Goal: Information Seeking & Learning: Learn about a topic

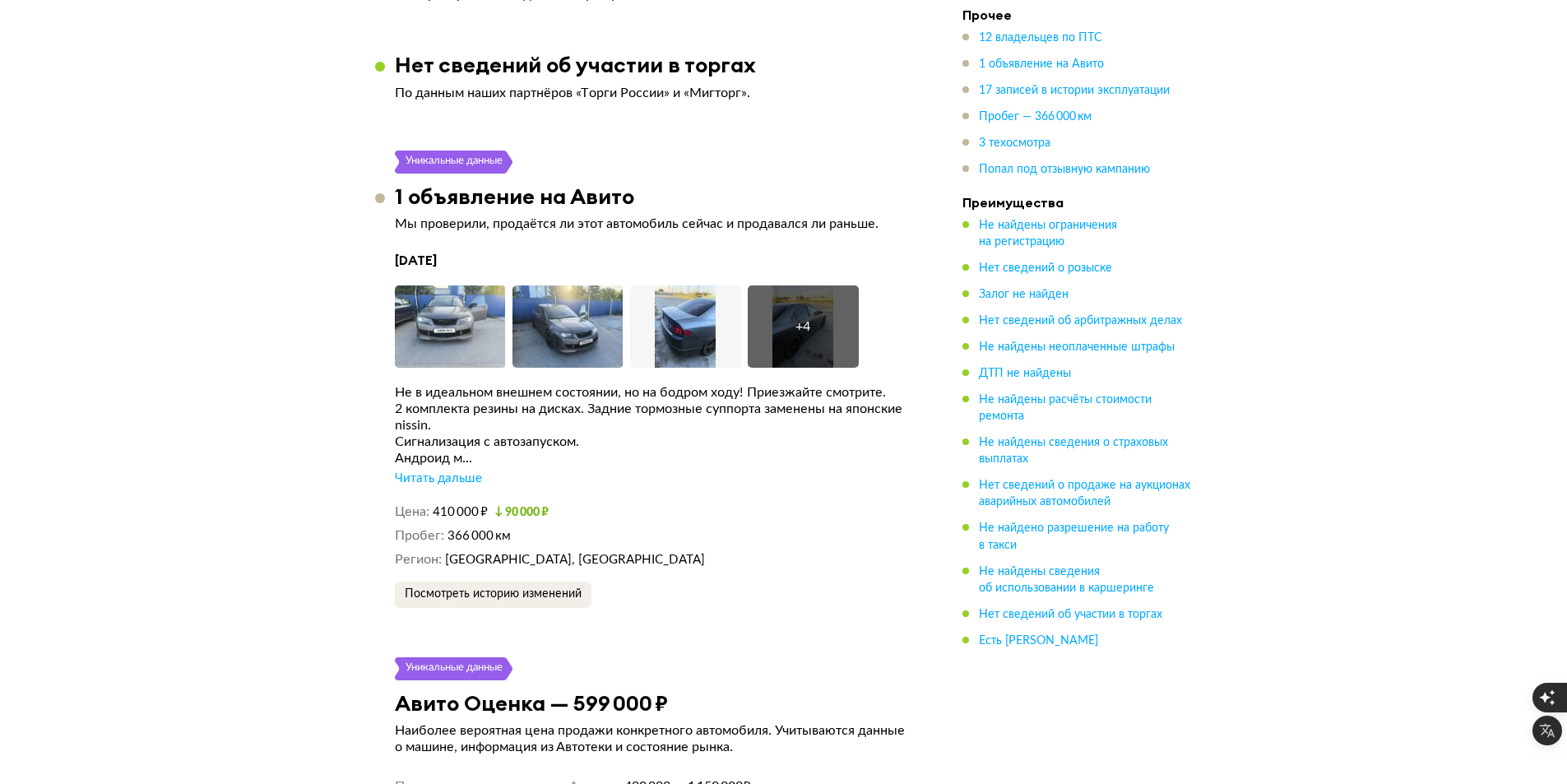
scroll to position [4522, 0]
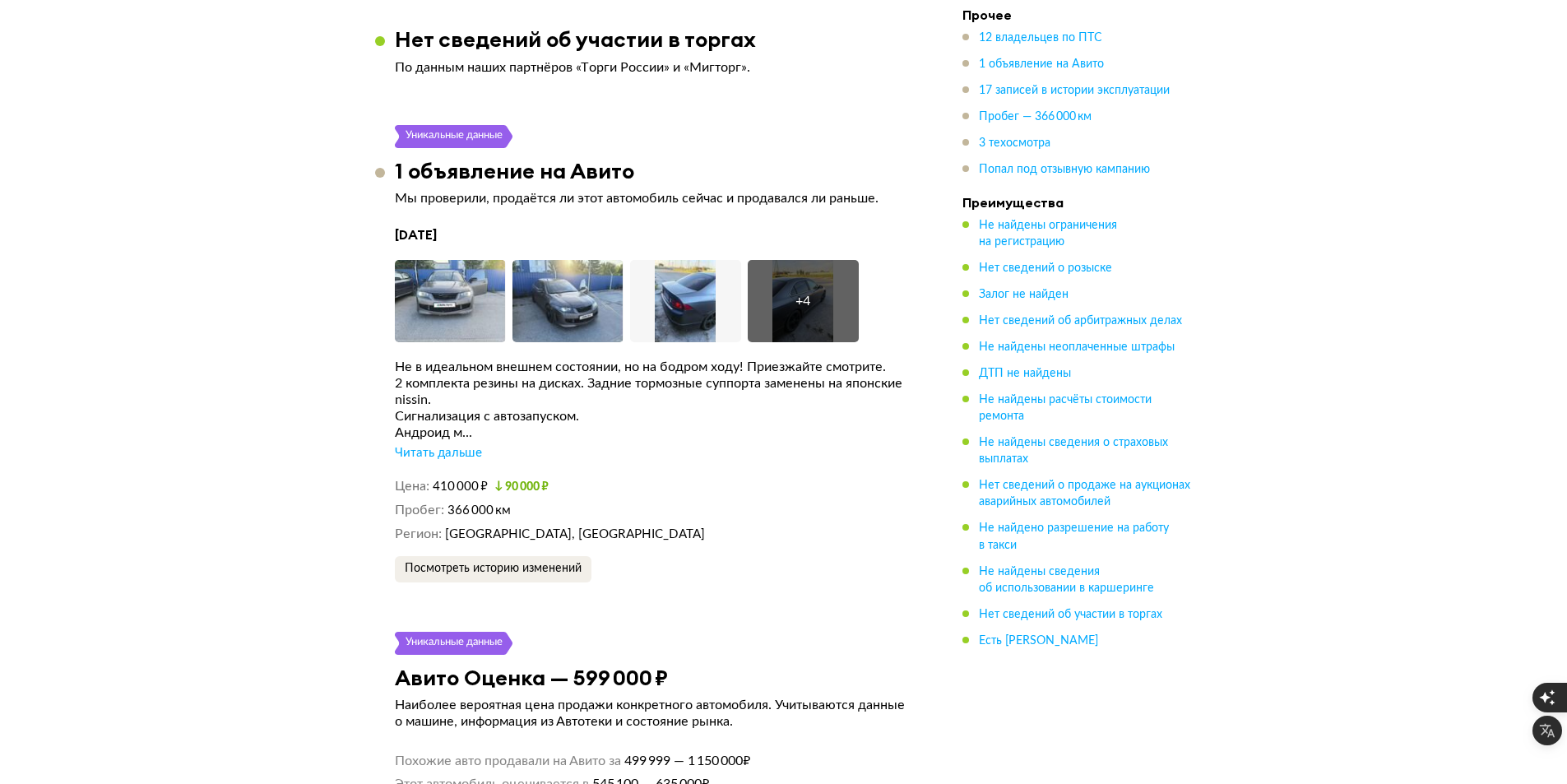
click at [431, 445] on div "Читать дальше" at bounding box center [438, 453] width 87 height 16
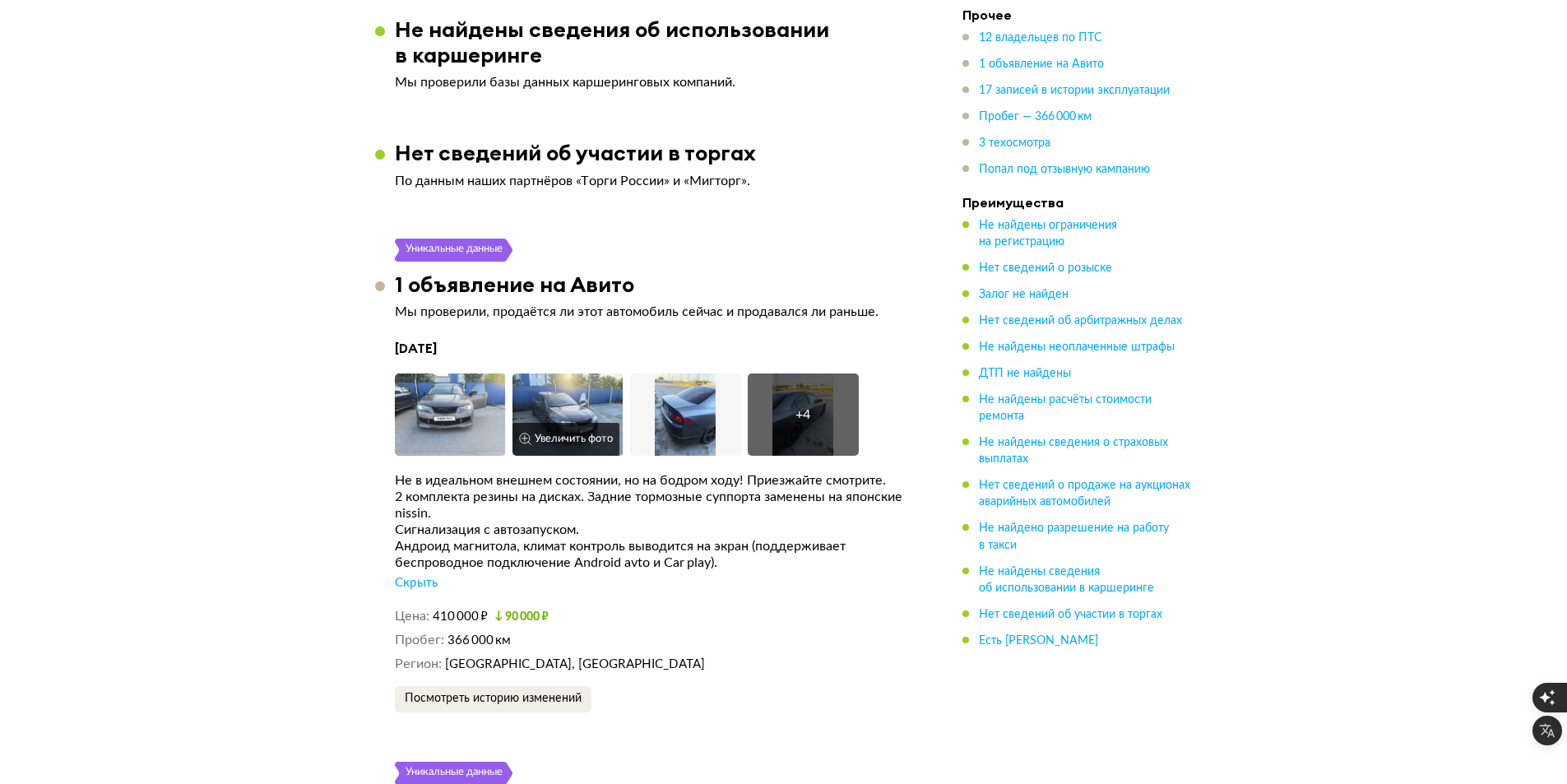
scroll to position [4357, 0]
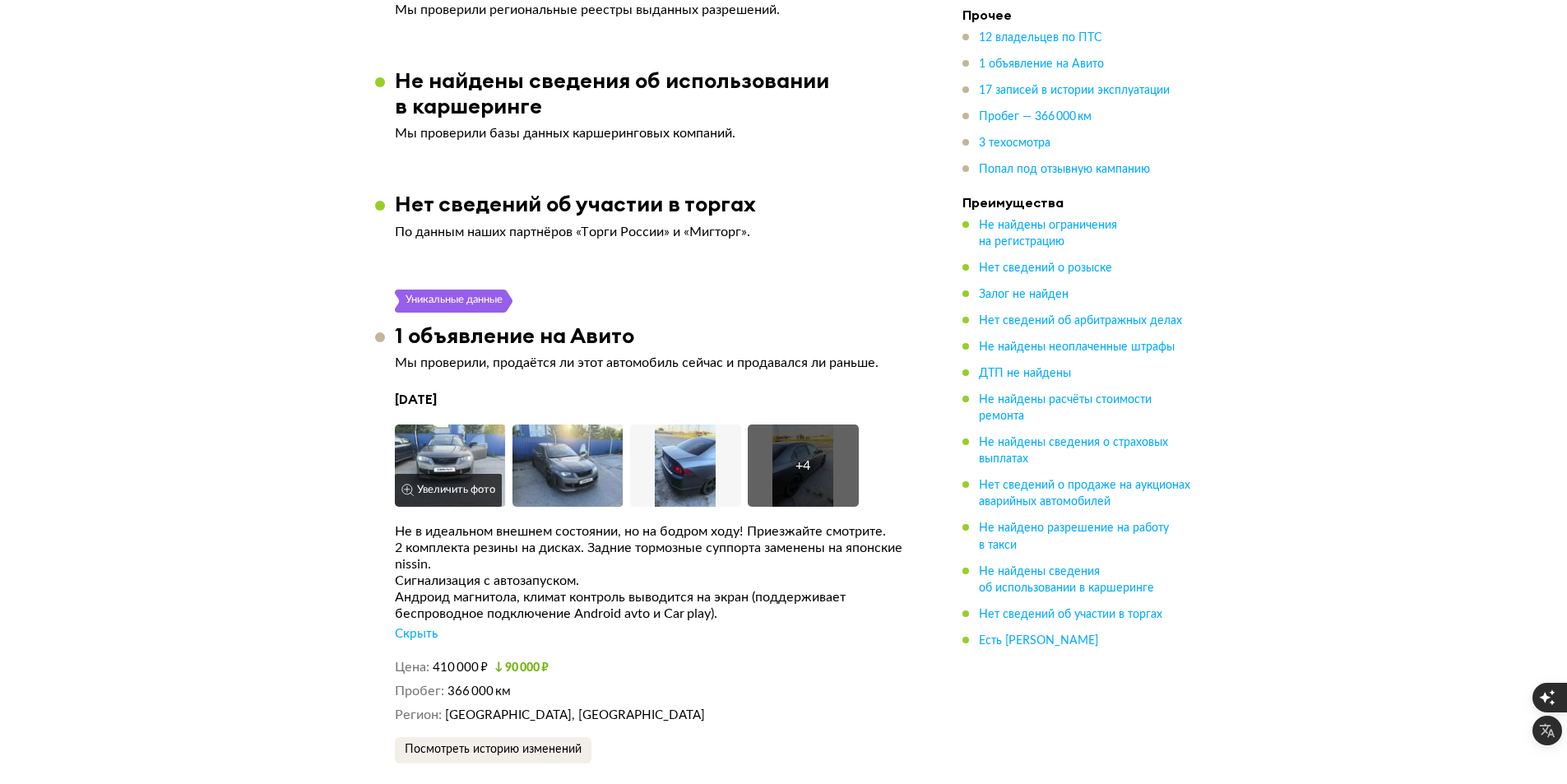
click at [462, 424] on img at bounding box center [450, 465] width 111 height 82
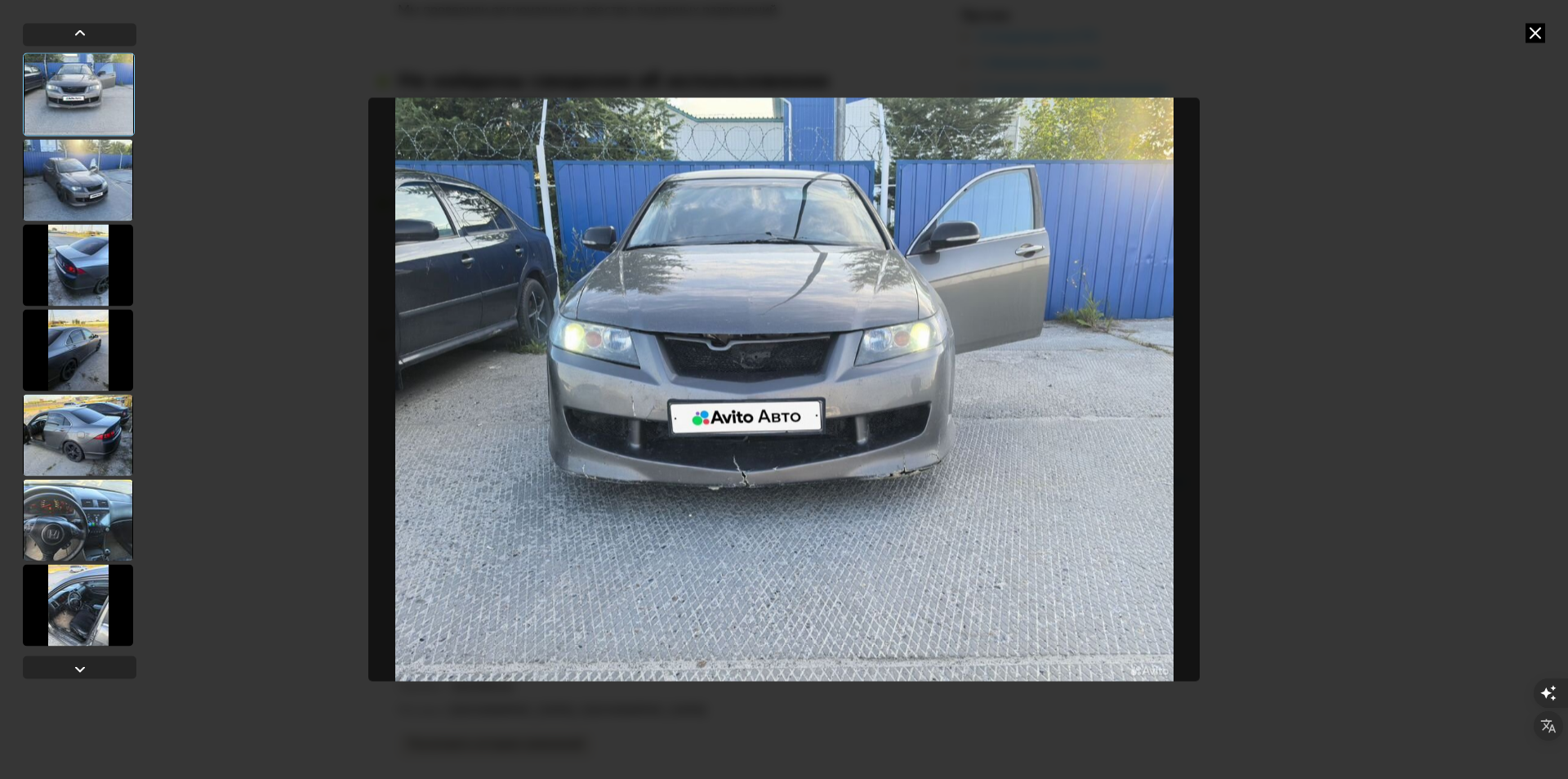
click at [83, 196] on div at bounding box center [78, 179] width 110 height 82
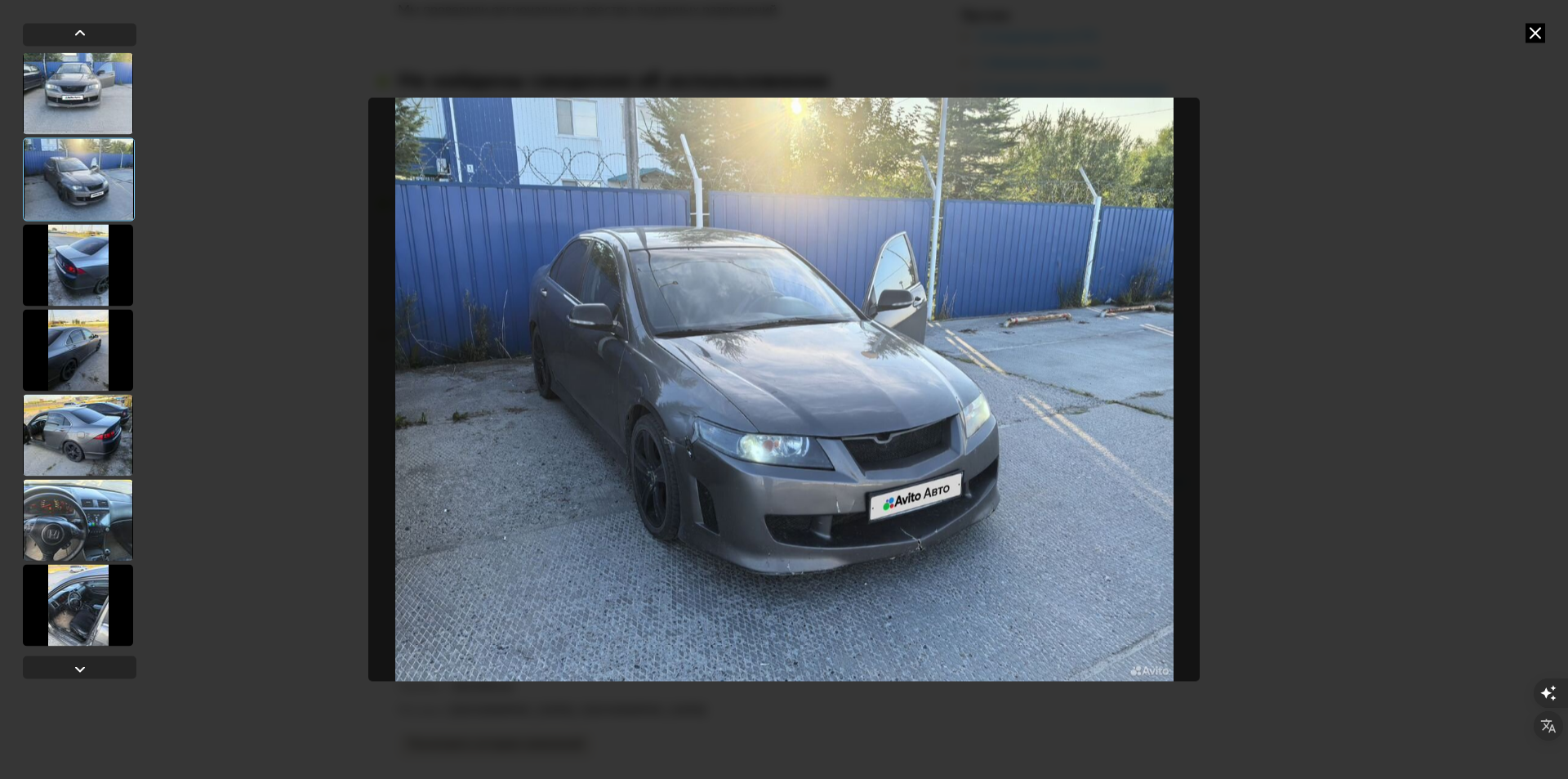
click at [108, 265] on div at bounding box center [78, 265] width 110 height 82
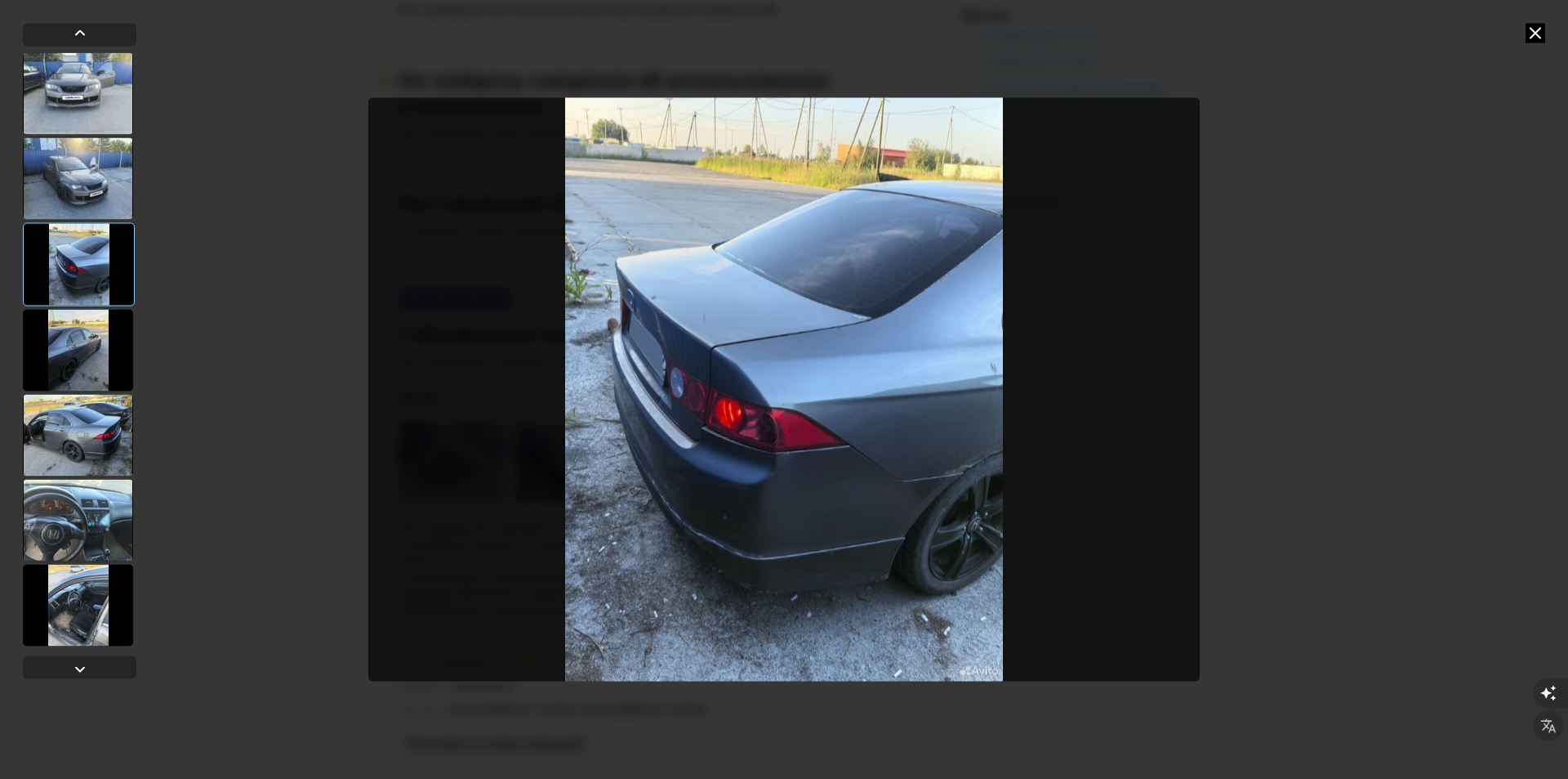
click at [111, 320] on div at bounding box center [78, 349] width 110 height 82
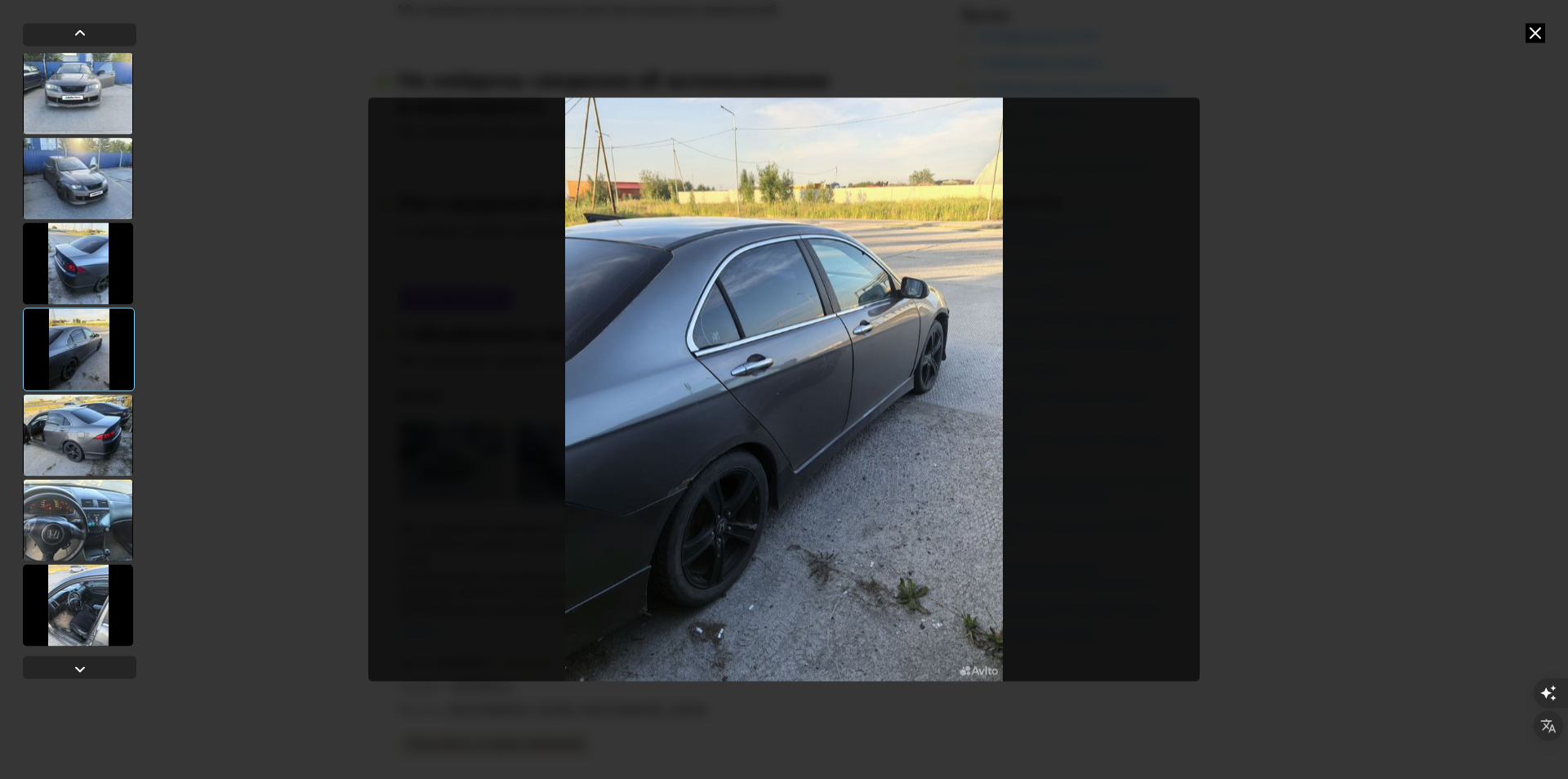
click at [108, 344] on div at bounding box center [79, 349] width 112 height 83
click at [101, 436] on div at bounding box center [78, 435] width 110 height 82
click at [110, 526] on div at bounding box center [78, 520] width 110 height 82
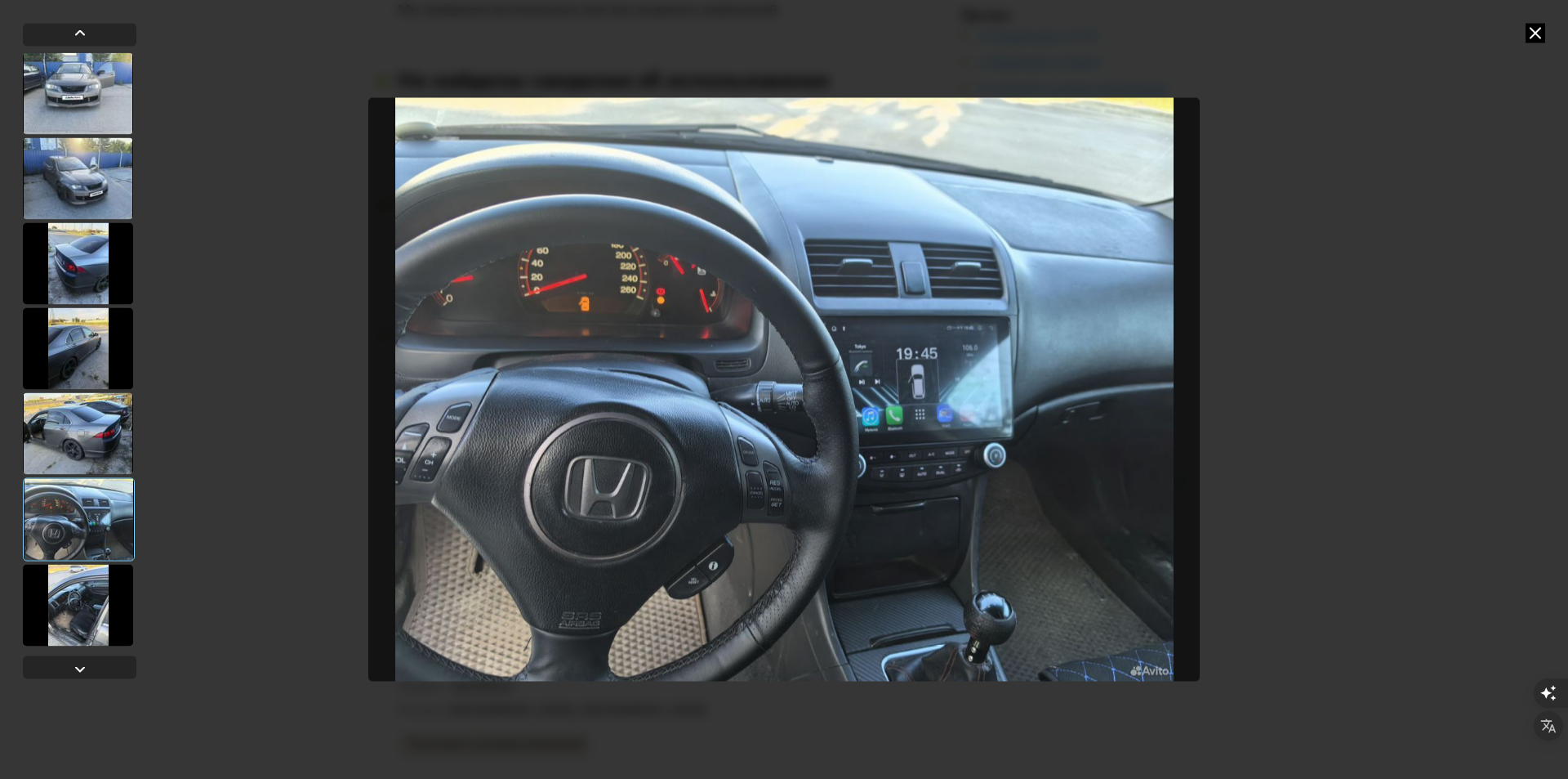
click at [79, 615] on div at bounding box center [78, 604] width 110 height 82
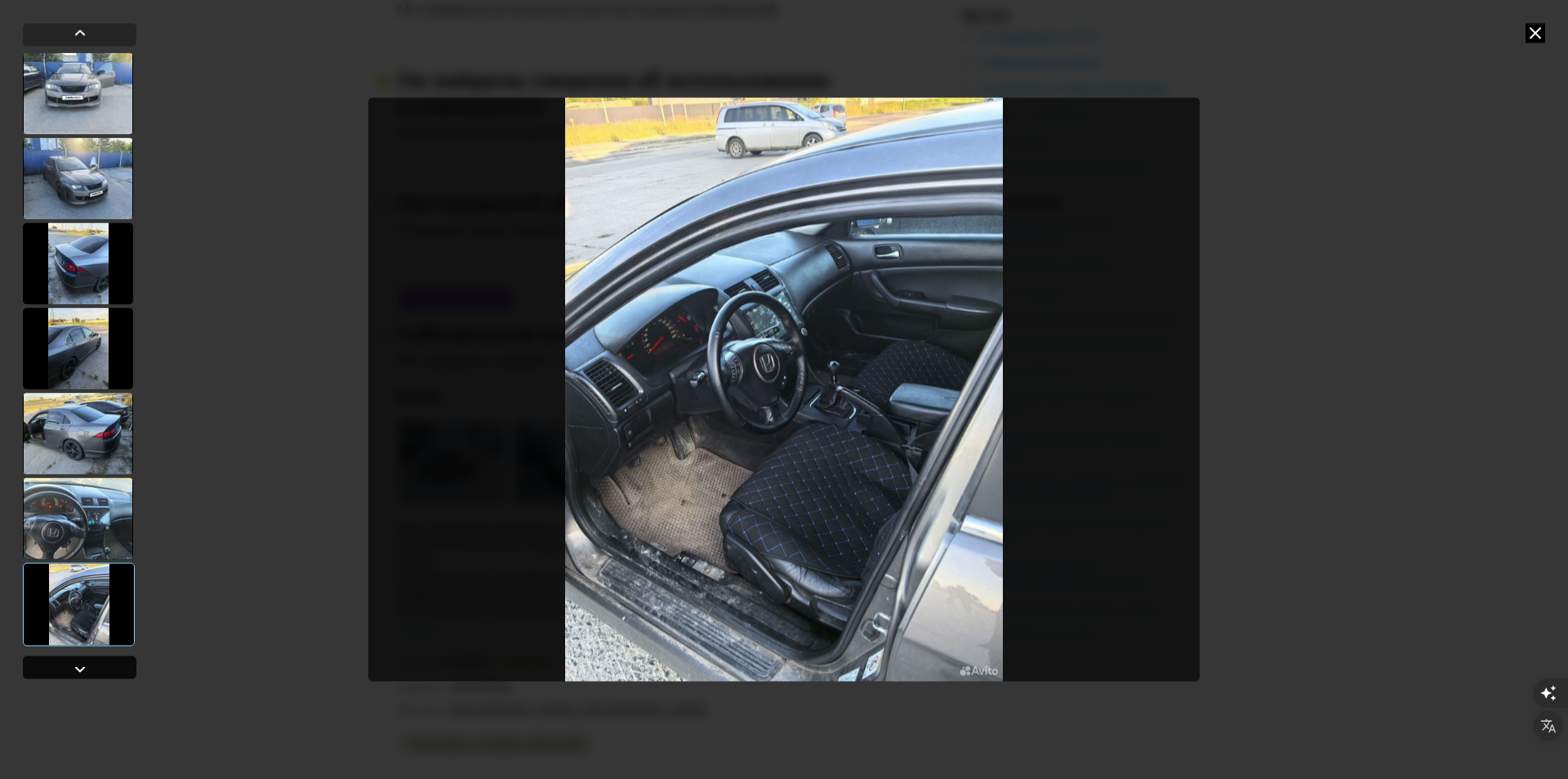
click at [80, 662] on div at bounding box center [80, 668] width 20 height 20
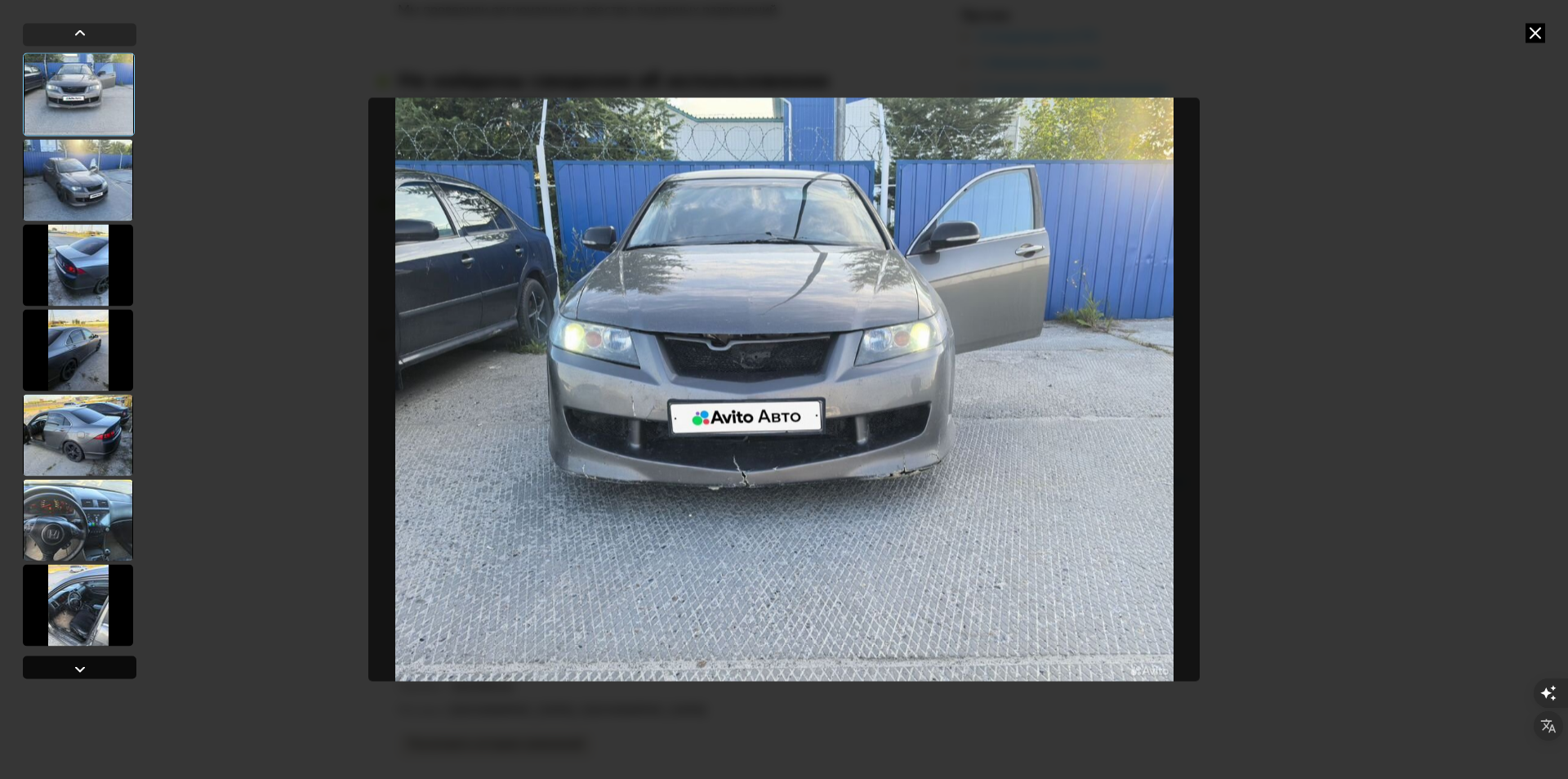
click at [83, 666] on div at bounding box center [80, 668] width 20 height 20
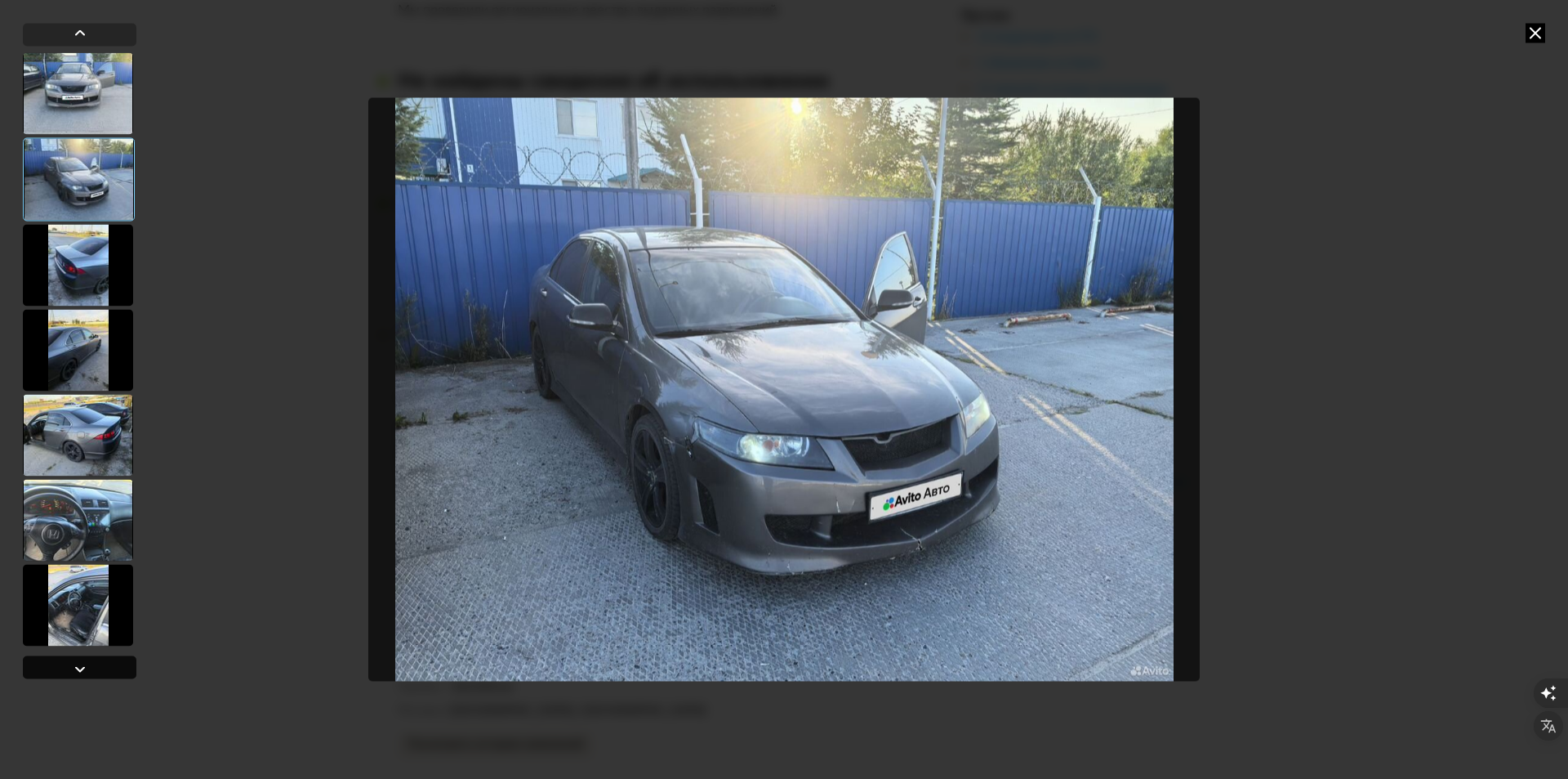
click at [83, 666] on div at bounding box center [80, 668] width 20 height 20
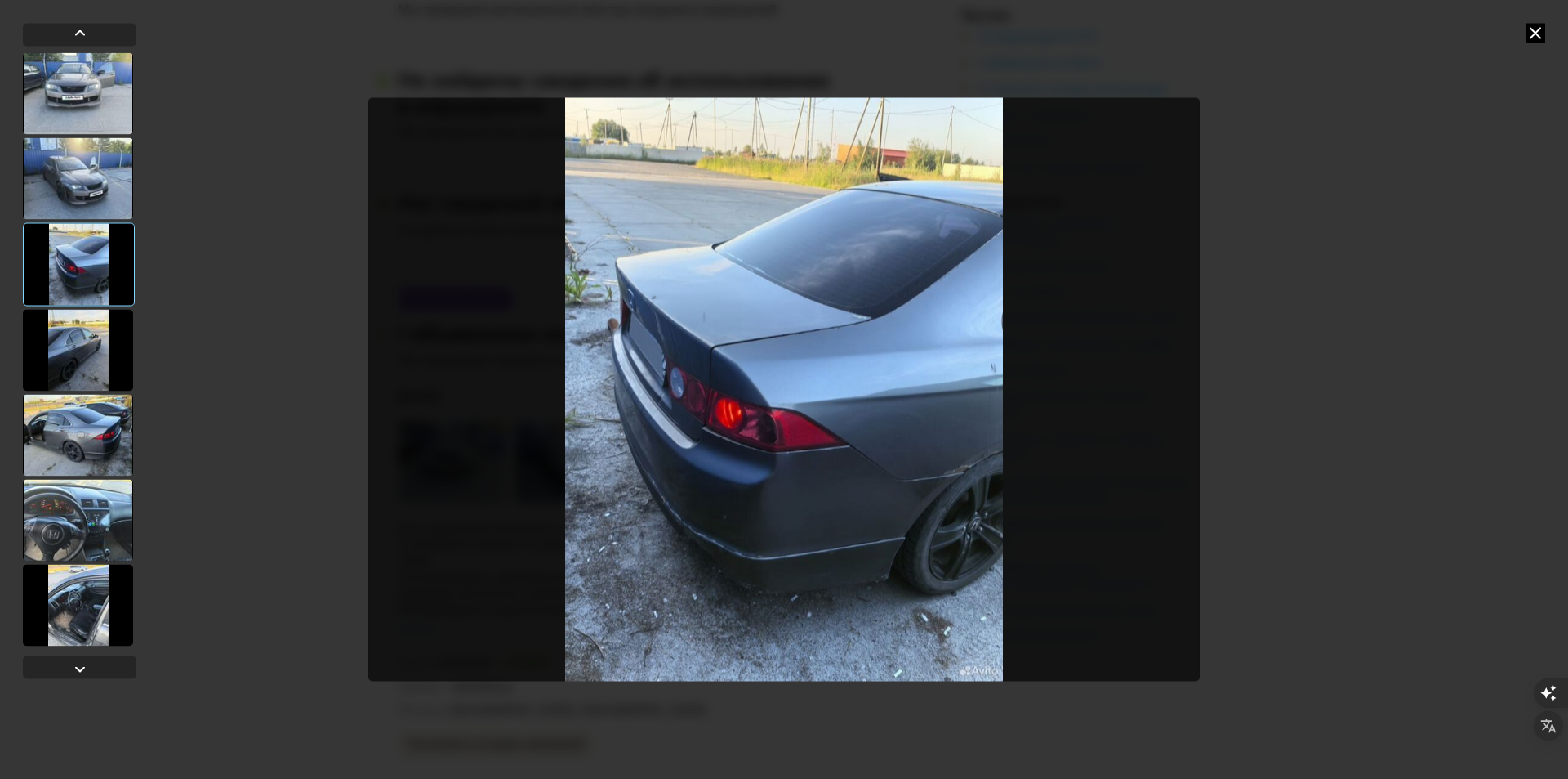
click at [85, 116] on div at bounding box center [78, 93] width 110 height 82
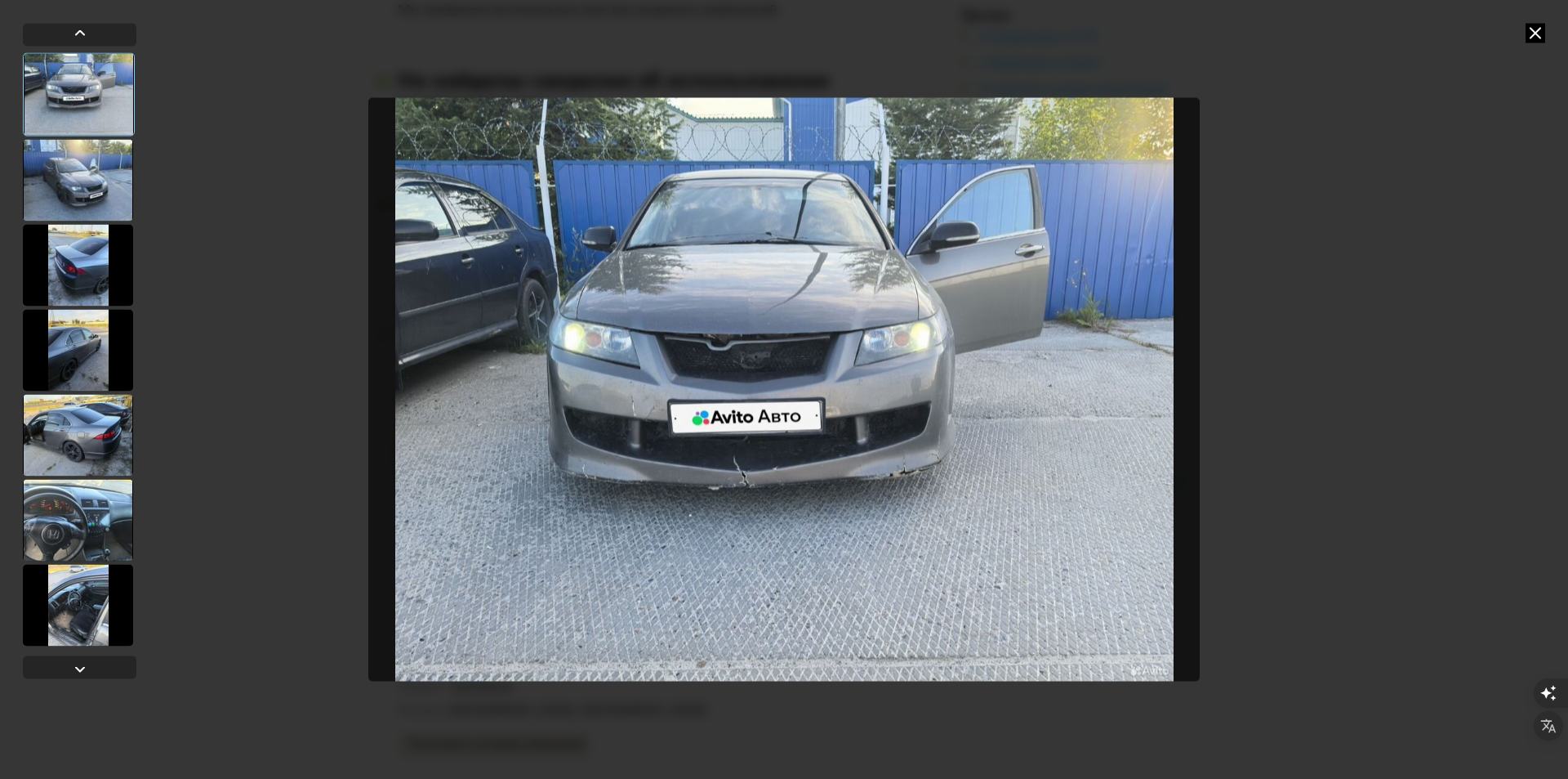
click at [67, 148] on div at bounding box center [78, 179] width 110 height 82
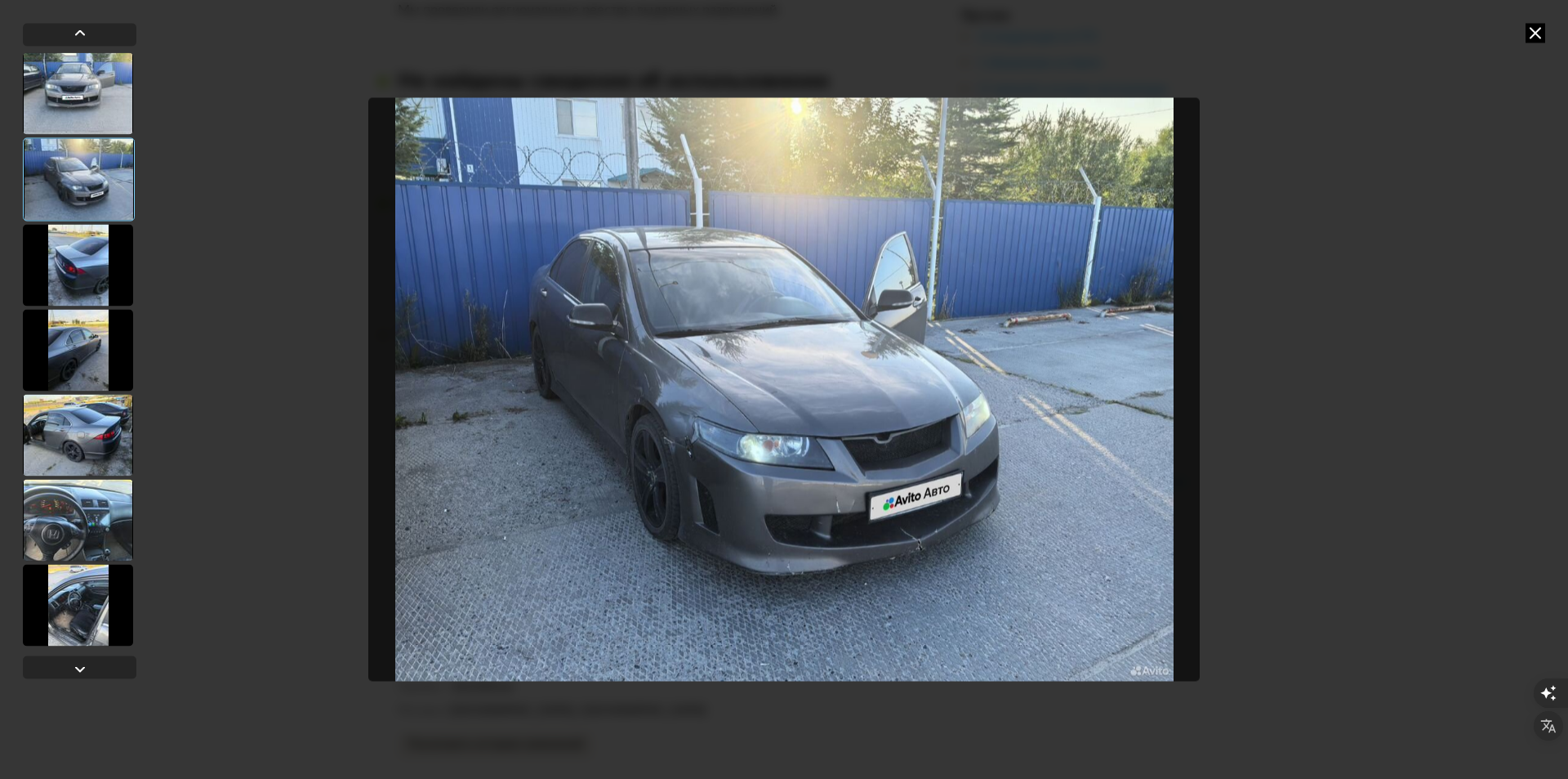
click at [86, 307] on div at bounding box center [80, 350] width 114 height 597
click at [93, 279] on div at bounding box center [78, 265] width 110 height 82
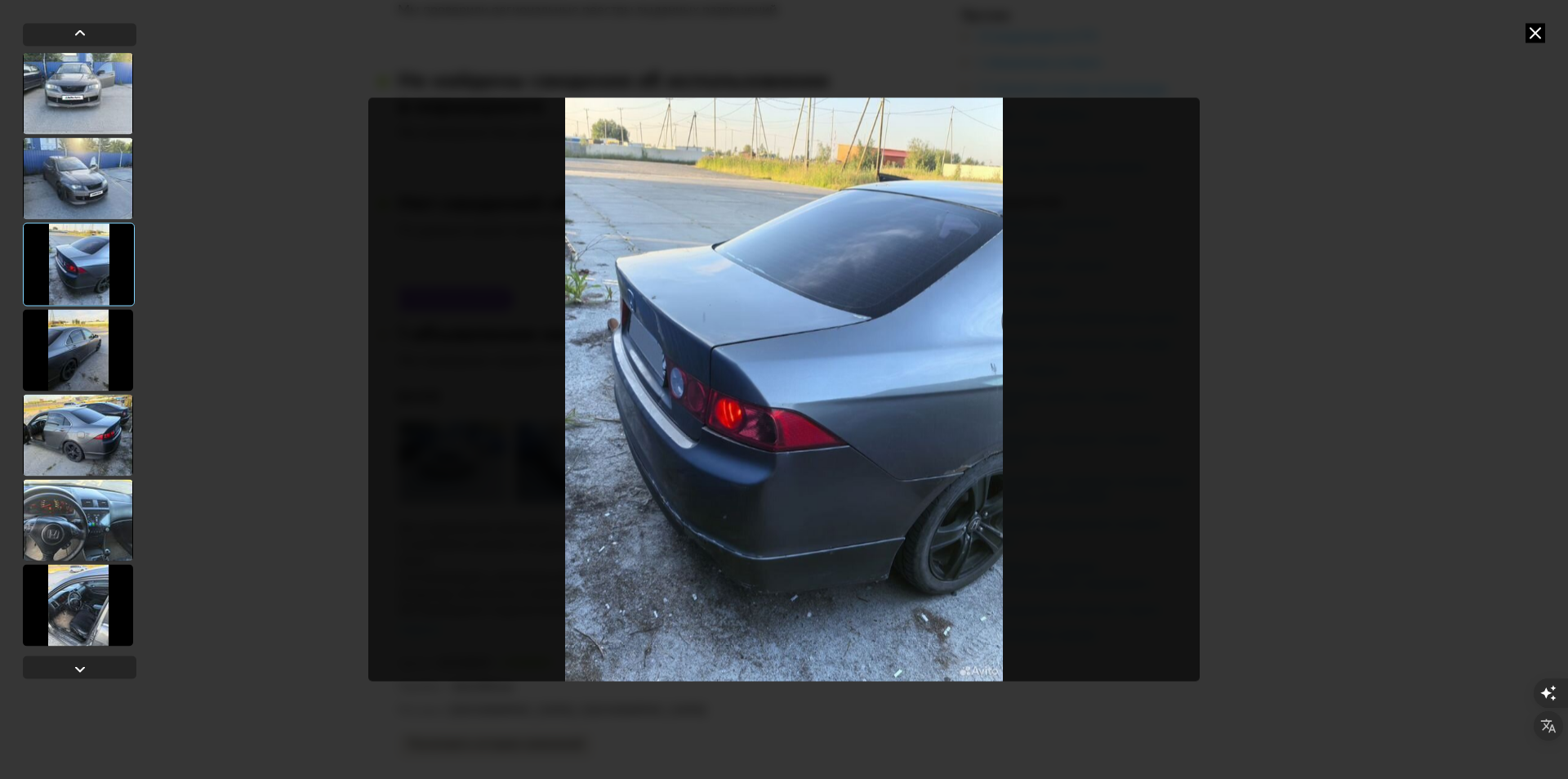
click at [112, 349] on div at bounding box center [78, 349] width 110 height 82
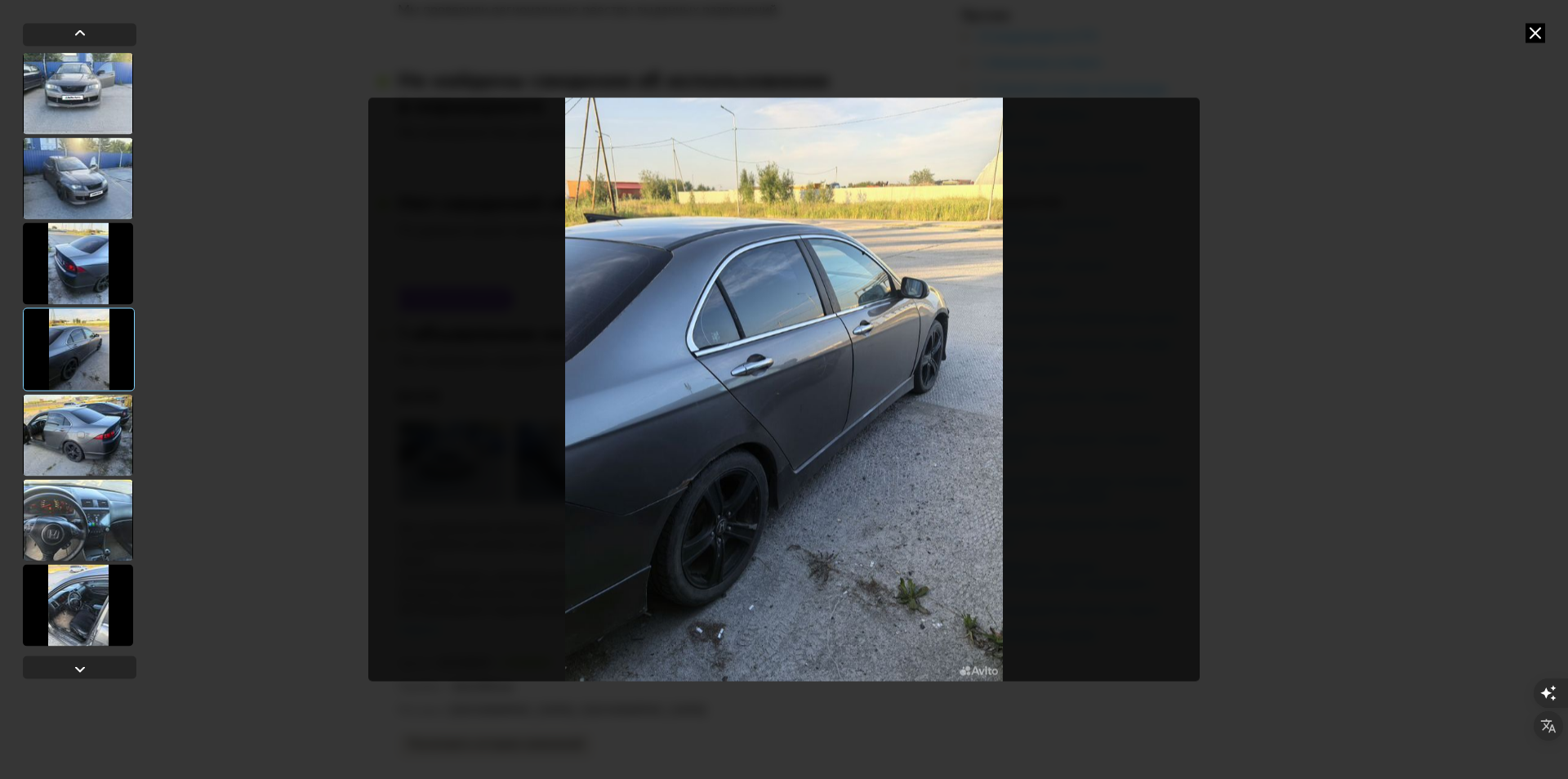
click at [1531, 32] on icon at bounding box center [1535, 32] width 20 height 20
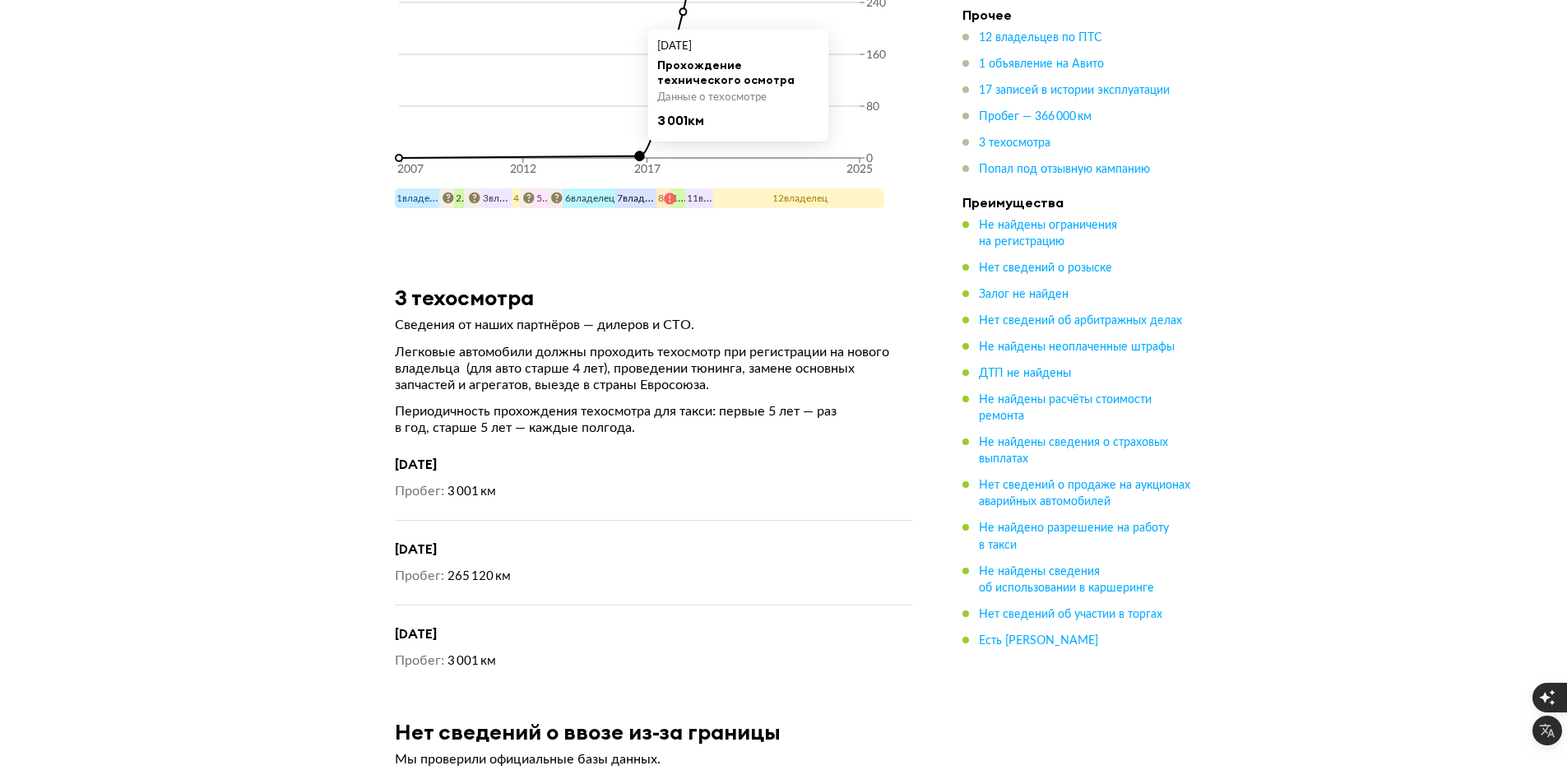
scroll to position [9208, 0]
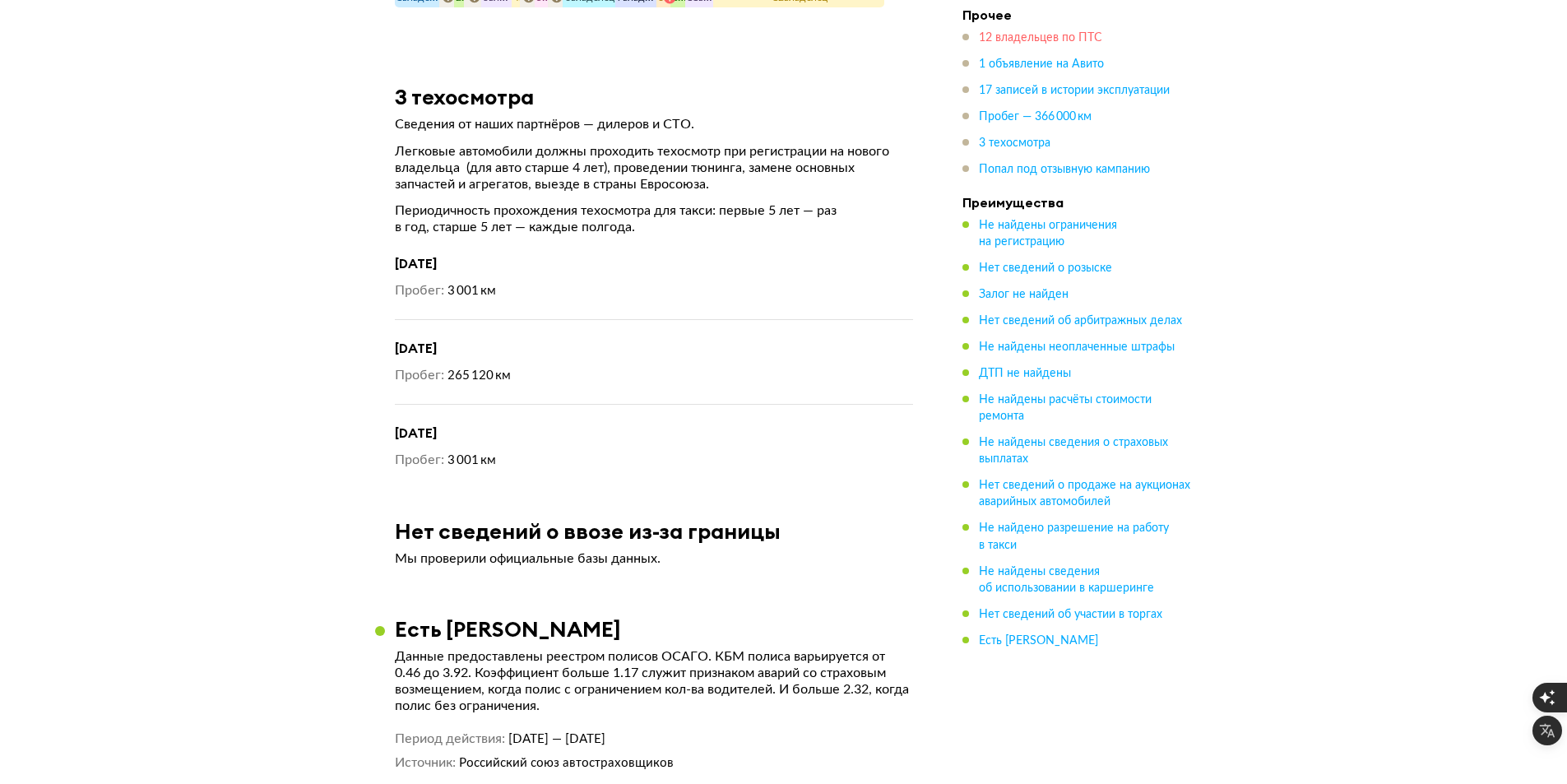
click at [1093, 38] on span "12 владельцев по ПТС" at bounding box center [1041, 38] width 123 height 11
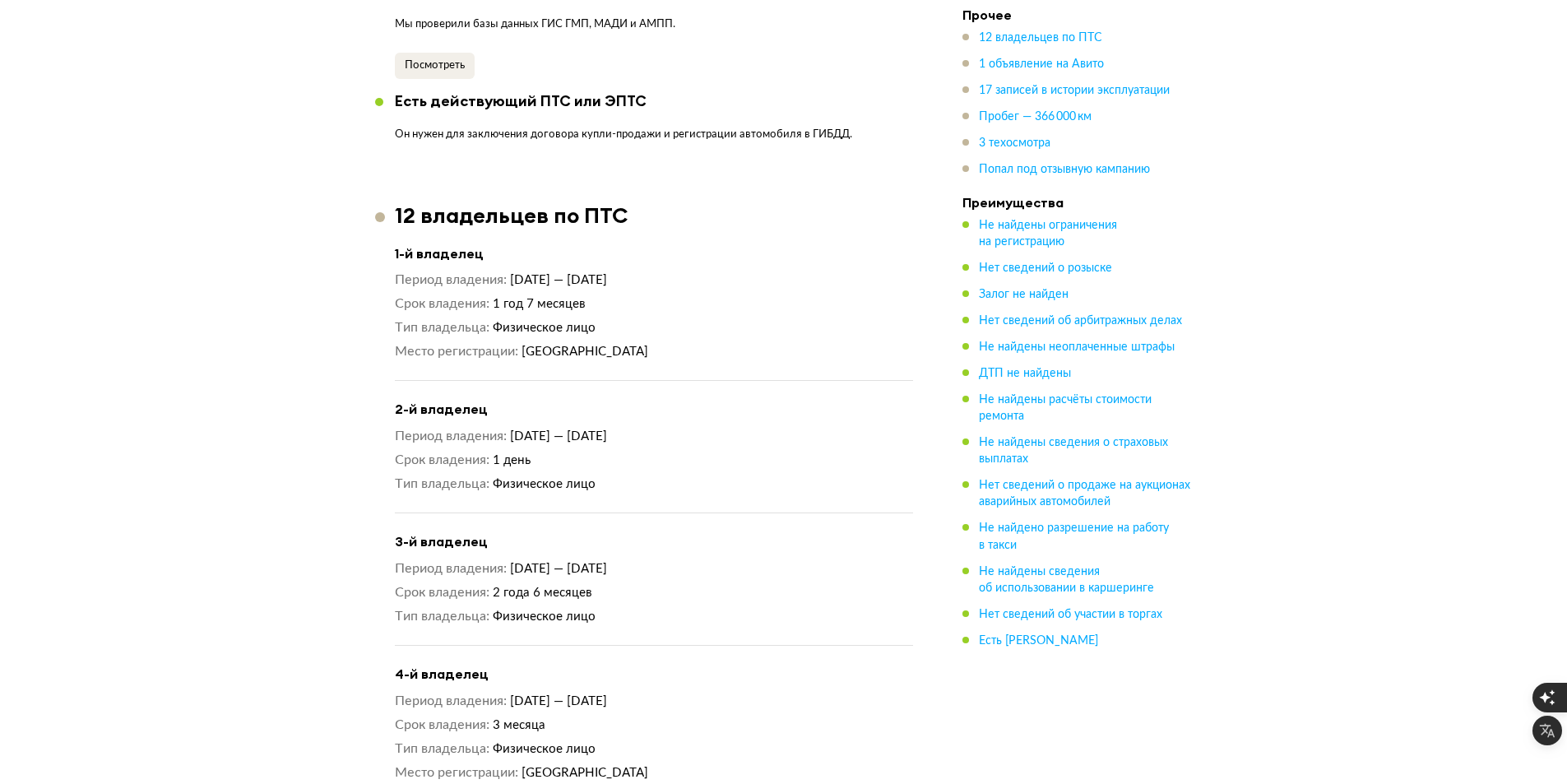
scroll to position [1915, 0]
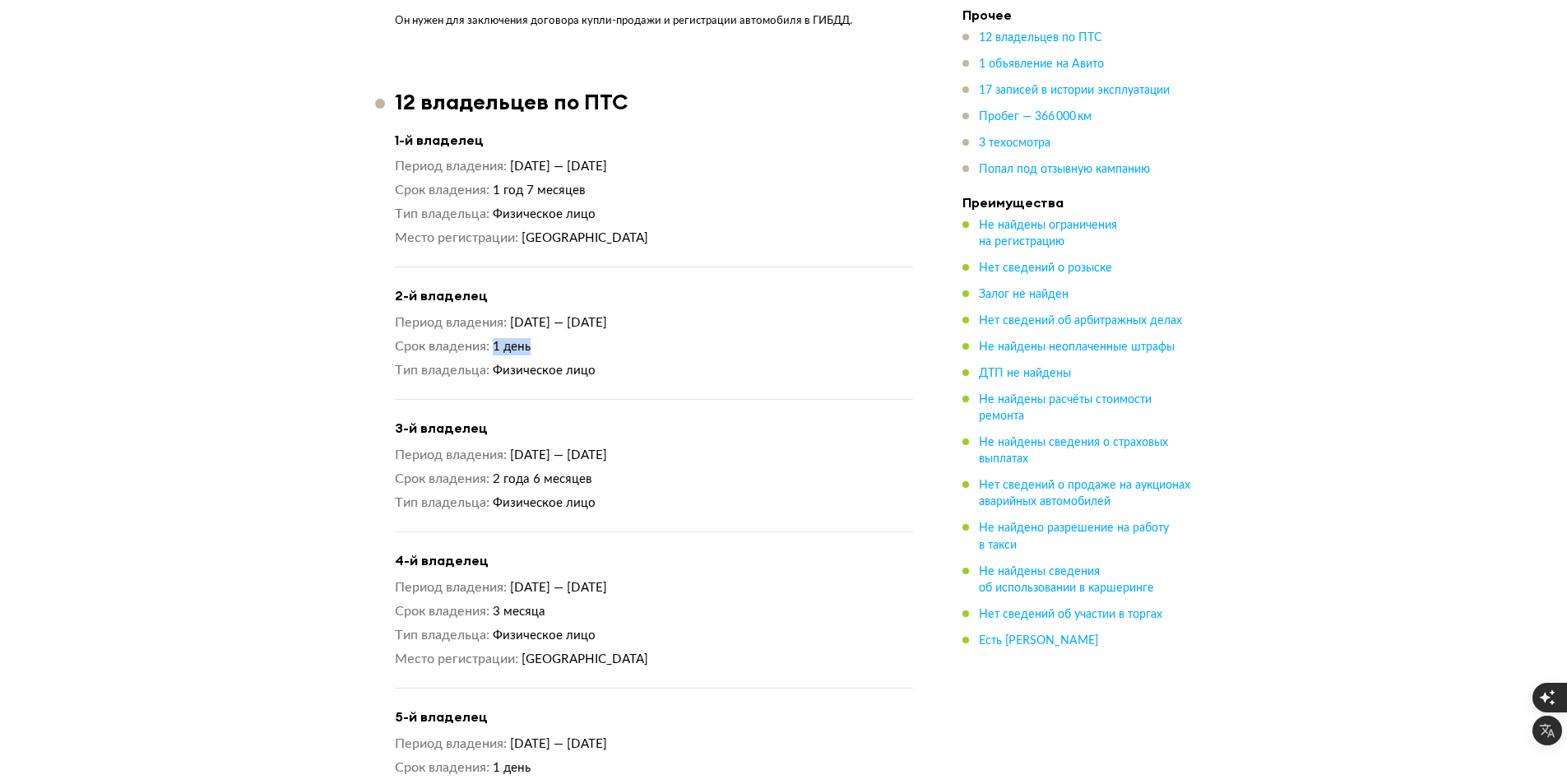
drag, startPoint x: 602, startPoint y: 333, endPoint x: 628, endPoint y: 334, distance: 26.0
click at [628, 338] on dl "Срок владения 1 день" at bounding box center [654, 347] width 518 height 17
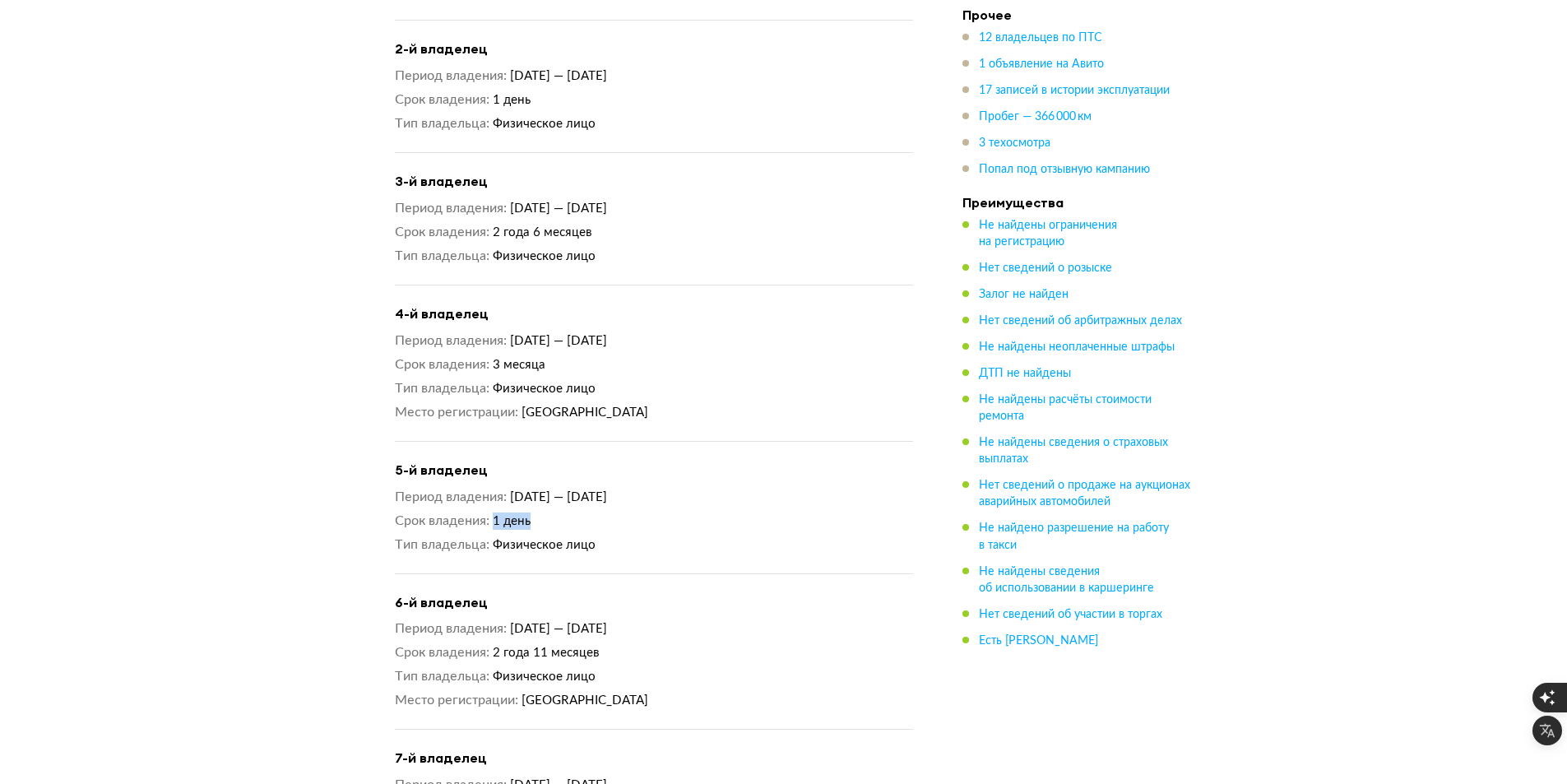
drag, startPoint x: 488, startPoint y: 501, endPoint x: 655, endPoint y: 499, distance: 167.0
click at [654, 512] on dl "Срок владения 1 день" at bounding box center [654, 520] width 518 height 17
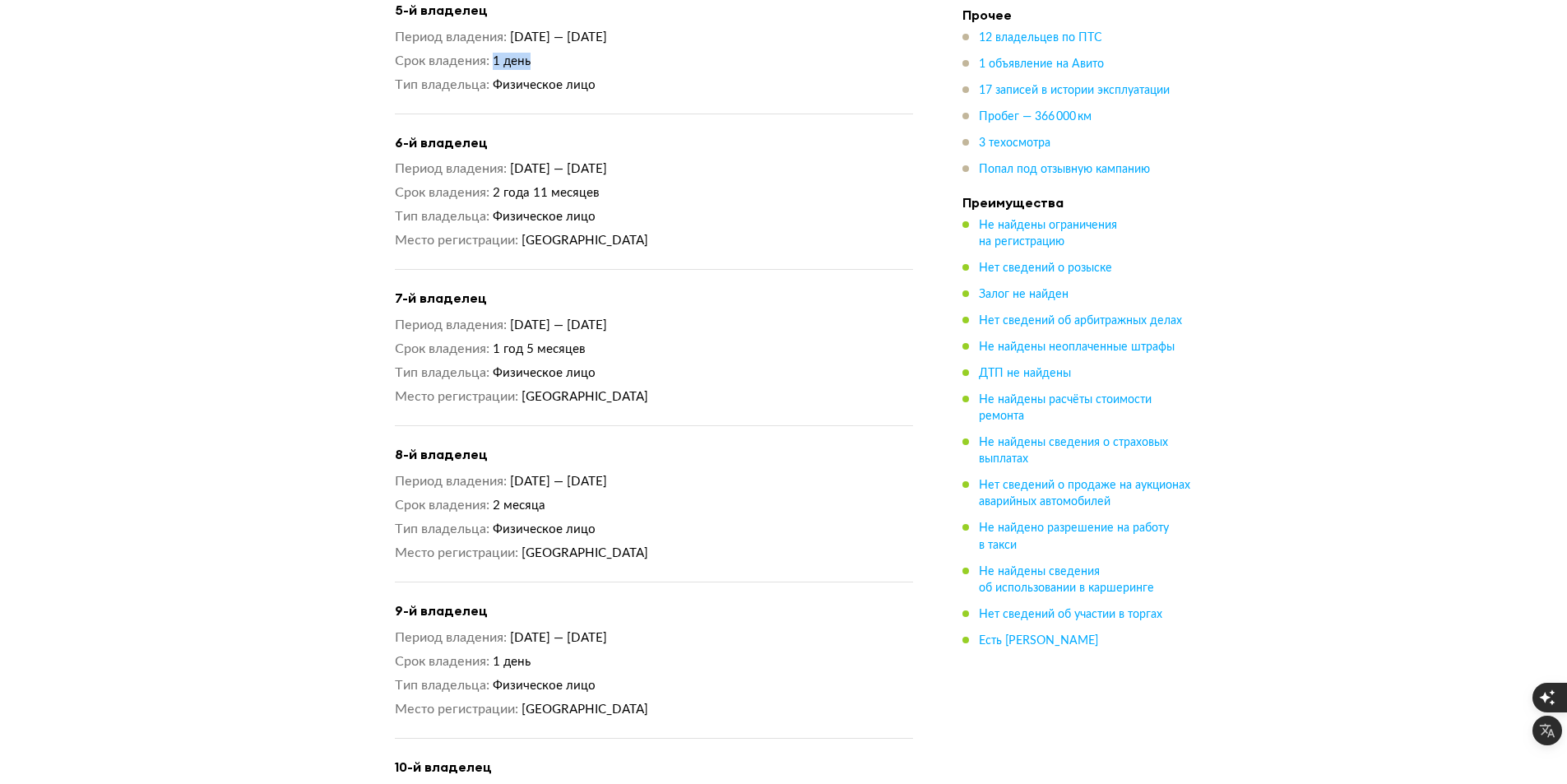
scroll to position [2655, 0]
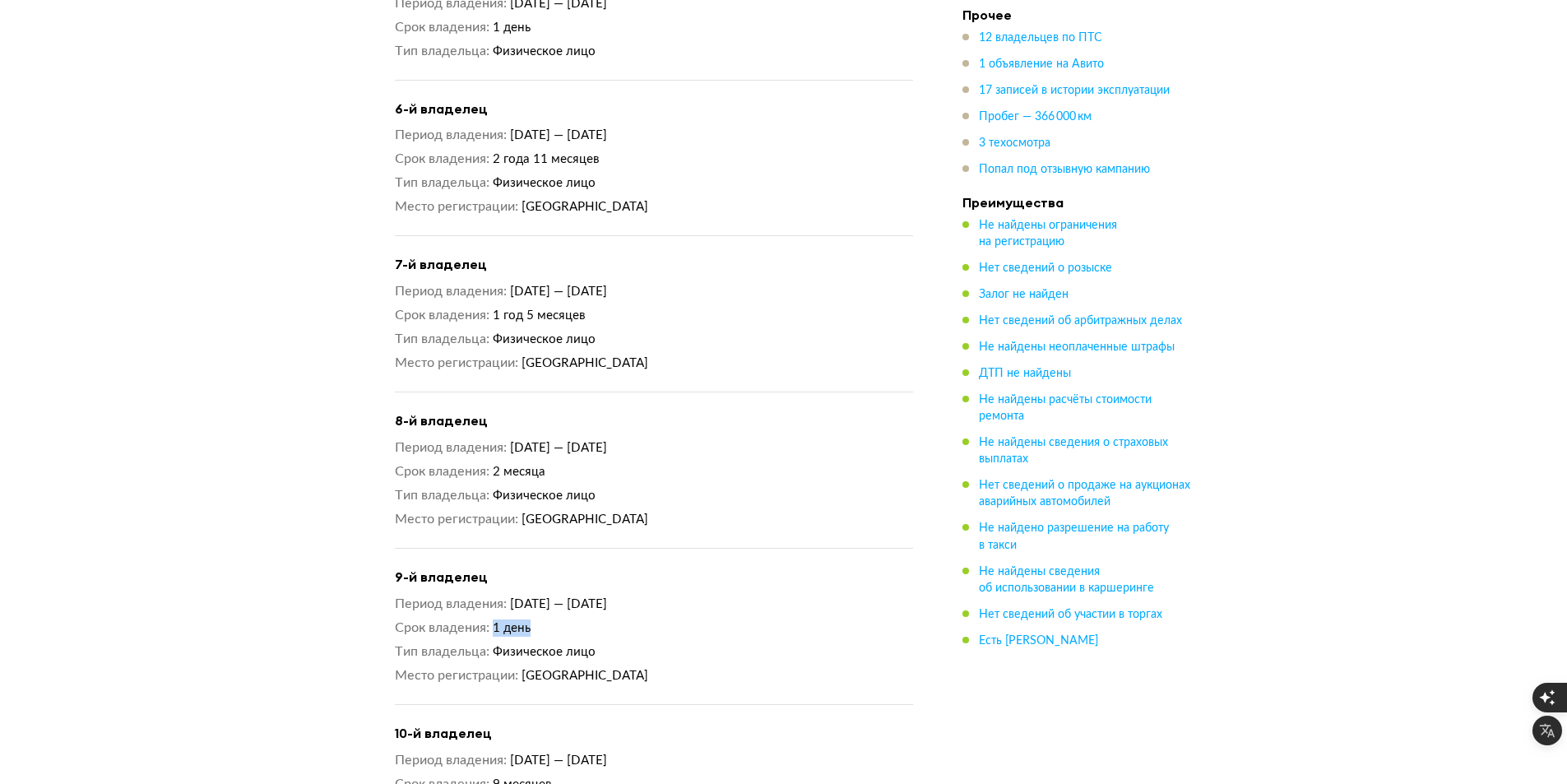
drag, startPoint x: 579, startPoint y: 591, endPoint x: 672, endPoint y: 591, distance: 93.0
click at [665, 595] on div "Период владения [DATE] — [DATE] Срок владения 1 день Тип владельца Физическое л…" at bounding box center [654, 639] width 518 height 89
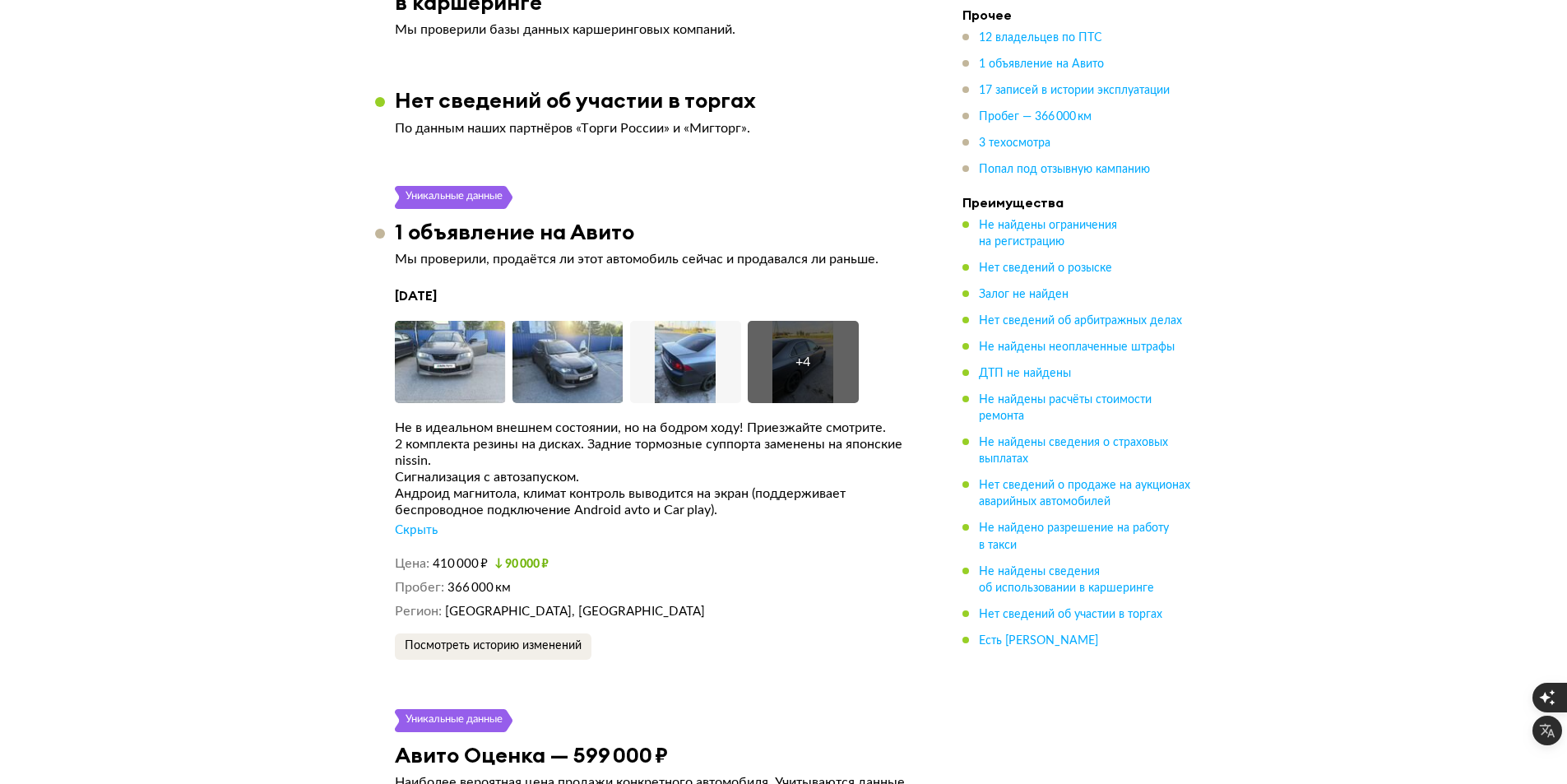
scroll to position [4463, 0]
